Goal: Navigation & Orientation: Find specific page/section

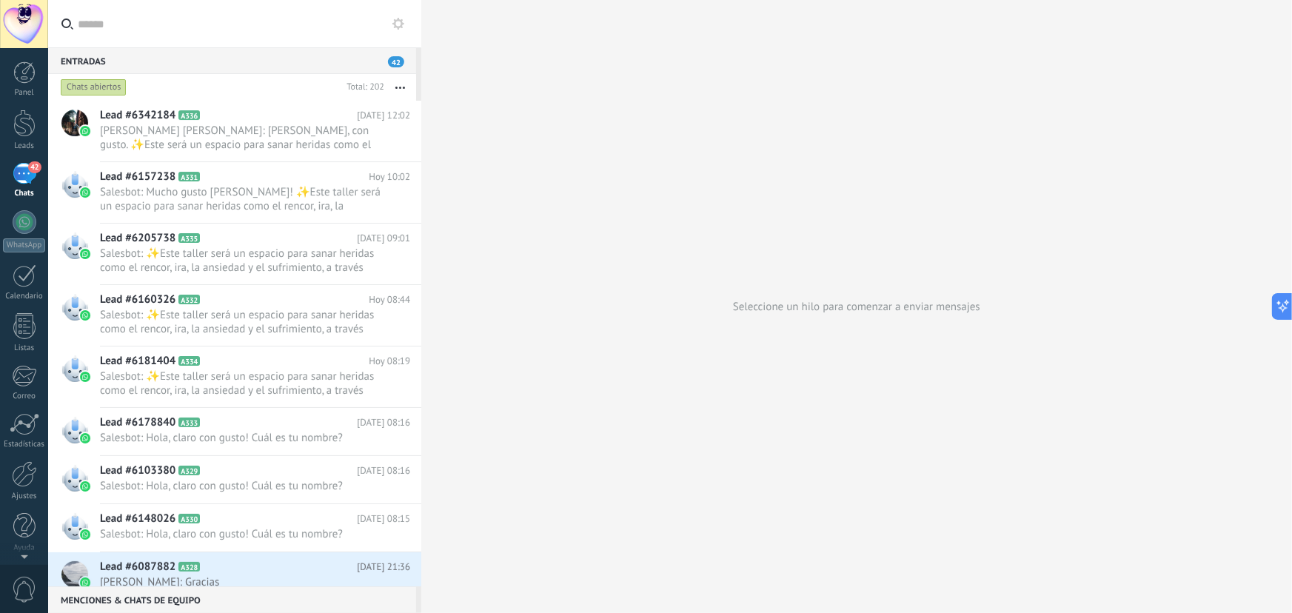
click at [25, 178] on div "42" at bounding box center [25, 173] width 24 height 21
click at [27, 126] on div at bounding box center [24, 123] width 22 height 27
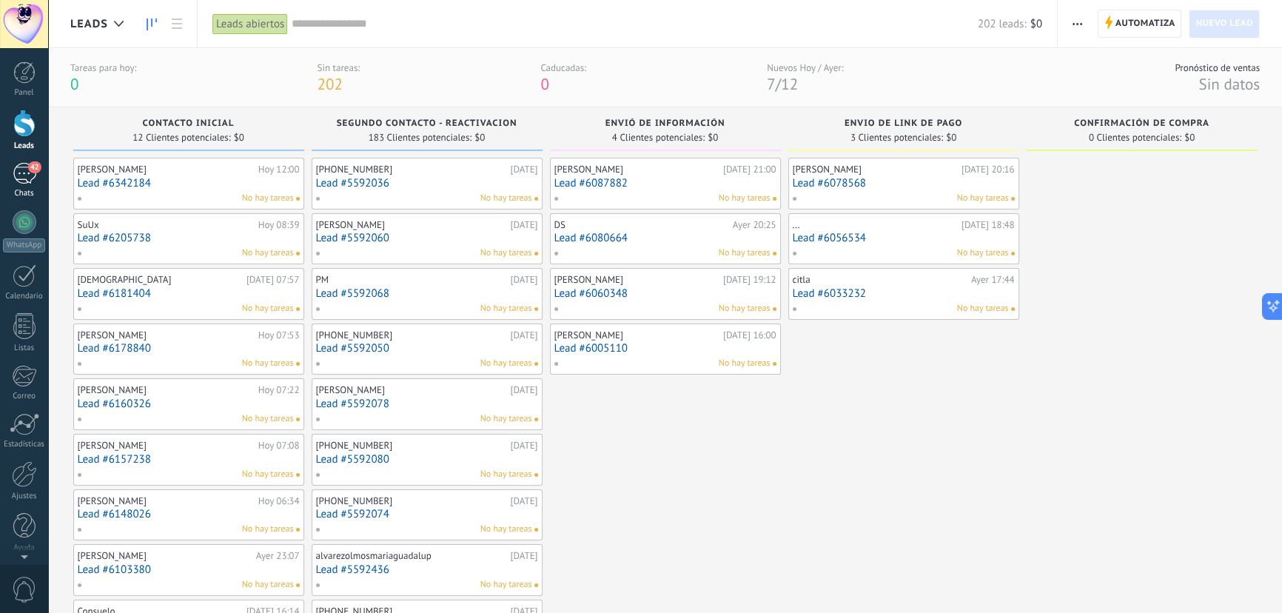
click at [22, 177] on div "42" at bounding box center [25, 173] width 24 height 21
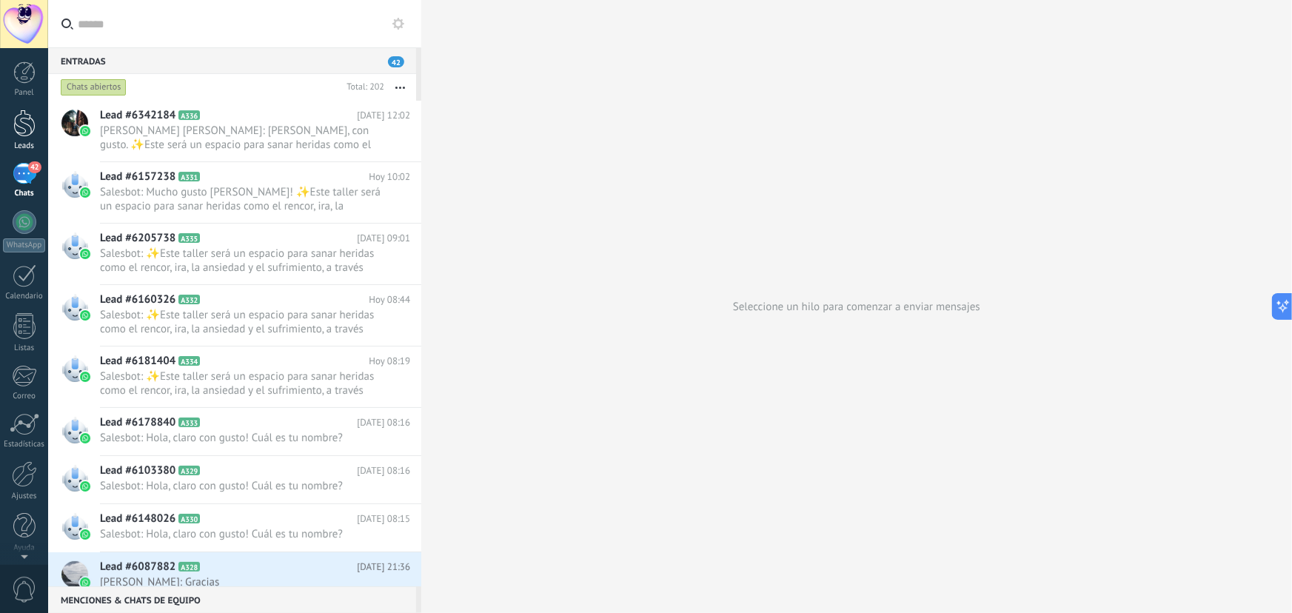
click at [19, 130] on div at bounding box center [24, 123] width 22 height 27
